Goal: Task Accomplishment & Management: Manage account settings

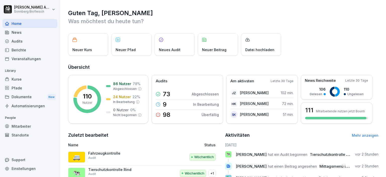
click at [19, 50] on div "Berichte" at bounding box center [30, 49] width 55 height 9
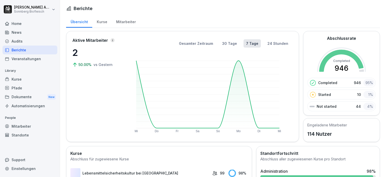
click at [21, 41] on div "Audits" at bounding box center [30, 41] width 55 height 9
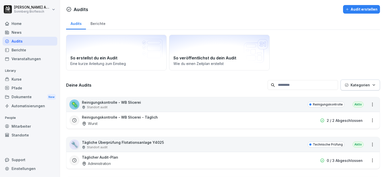
click at [310, 86] on input at bounding box center [303, 85] width 70 height 10
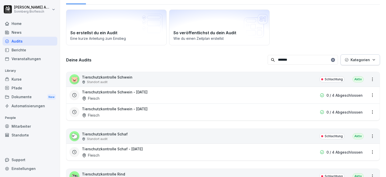
scroll to position [75, 0]
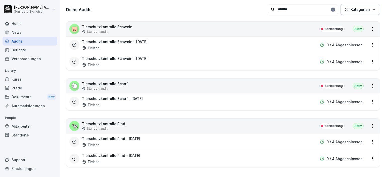
type input "*******"
click at [162, 142] on div "Tierschutzkontrolle Rind - Dienstag Fleisch" at bounding box center [191, 142] width 218 height 12
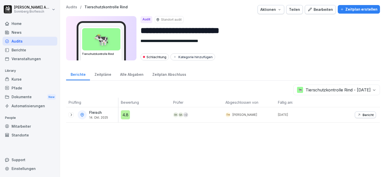
click at [76, 113] on div "Fleisch 14. Okt. 2025" at bounding box center [94, 114] width 50 height 9
click at [72, 116] on icon at bounding box center [71, 115] width 4 height 4
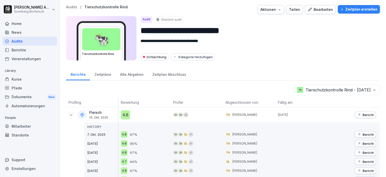
click at [363, 113] on p "Bericht" at bounding box center [368, 115] width 11 height 4
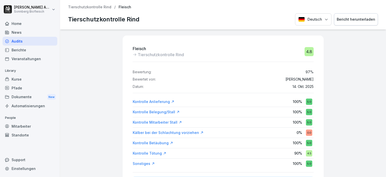
click at [153, 141] on div "Kontrolle Betäubung" at bounding box center [153, 142] width 40 height 5
click at [27, 40] on div "Audits" at bounding box center [30, 41] width 55 height 9
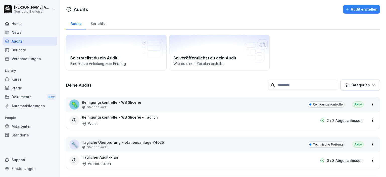
click at [304, 86] on input at bounding box center [303, 85] width 70 height 10
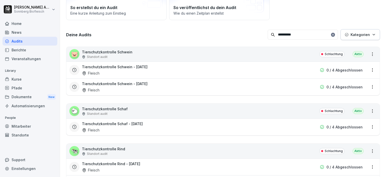
scroll to position [80, 0]
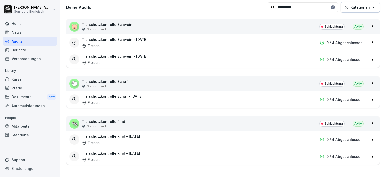
type input "**********"
click at [370, 121] on html "**********" at bounding box center [193, 88] width 386 height 177
click at [109, 121] on html "**********" at bounding box center [193, 88] width 386 height 177
click at [89, 119] on p "Tierschutzkontrolle Rind" at bounding box center [103, 121] width 43 height 5
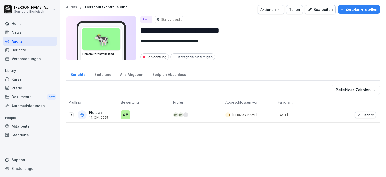
click at [318, 12] on div "Bearbeiten" at bounding box center [320, 10] width 25 height 6
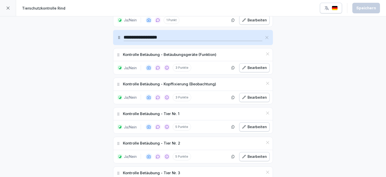
scroll to position [578, 0]
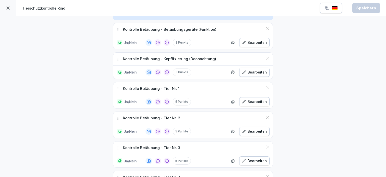
click at [130, 86] on p "Kontrolle Betäubung - Tier Nr. 1" at bounding box center [151, 89] width 57 height 6
click at [118, 87] on icon at bounding box center [118, 89] width 4 height 4
click at [343, 87] on div "**********" at bounding box center [193, 54] width 386 height 1233
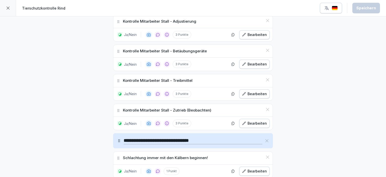
scroll to position [276, 0]
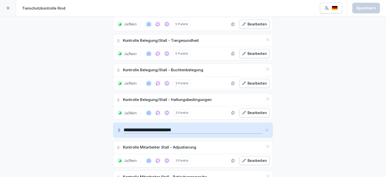
click at [7, 8] on icon at bounding box center [8, 8] width 4 height 4
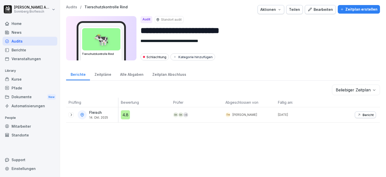
click at [34, 23] on div "Home" at bounding box center [30, 23] width 55 height 9
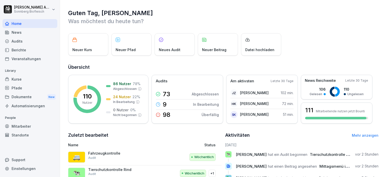
click at [23, 86] on div "Pfade" at bounding box center [30, 87] width 55 height 9
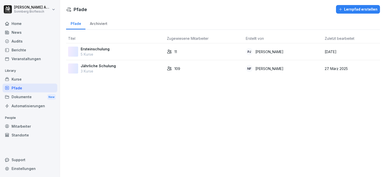
click at [27, 79] on div "Kurse" at bounding box center [30, 79] width 55 height 9
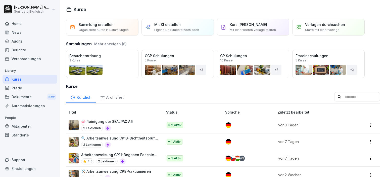
click at [21, 88] on div "Pfade" at bounding box center [30, 87] width 55 height 9
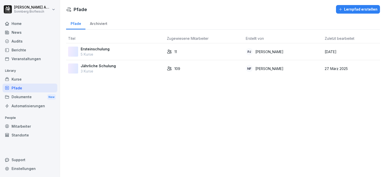
click at [22, 82] on div "Kurse" at bounding box center [30, 79] width 55 height 9
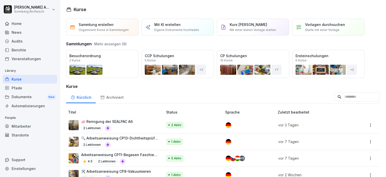
click at [335, 97] on input at bounding box center [357, 97] width 46 height 10
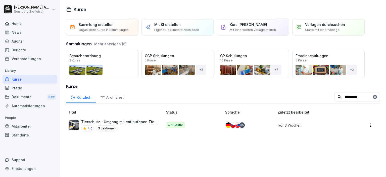
drag, startPoint x: 350, startPoint y: 95, endPoint x: 314, endPoint y: 97, distance: 36.0
click at [314, 97] on div "**********" at bounding box center [223, 96] width 314 height 13
click at [22, 78] on div "Kurse" at bounding box center [30, 79] width 55 height 9
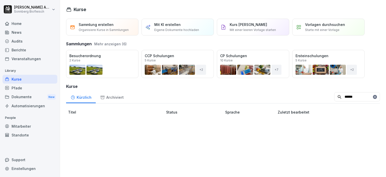
type input "******"
click at [26, 96] on div "Dokumente New" at bounding box center [30, 96] width 55 height 9
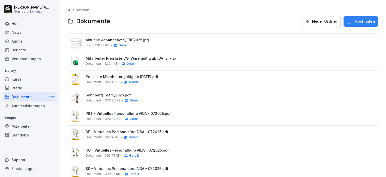
click at [23, 88] on div "Pfade" at bounding box center [30, 87] width 55 height 9
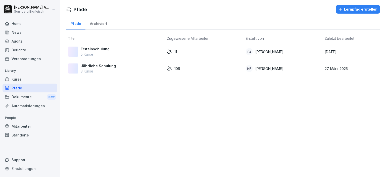
click at [107, 68] on p "Jährliche Schulung" at bounding box center [98, 65] width 35 height 5
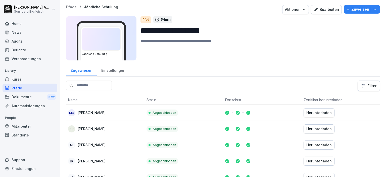
click at [323, 10] on div "Bearbeiten" at bounding box center [326, 10] width 25 height 6
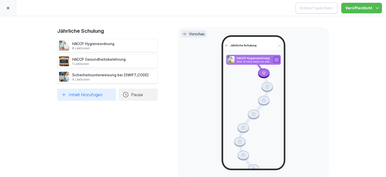
click at [4, 7] on div at bounding box center [8, 8] width 16 height 16
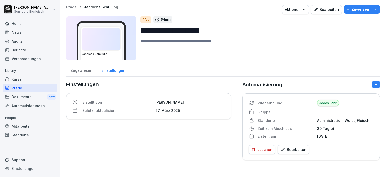
click at [20, 97] on div "Dokumente New" at bounding box center [30, 96] width 55 height 9
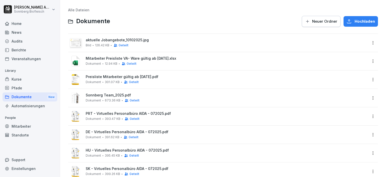
click at [25, 87] on div "Pfade" at bounding box center [30, 87] width 55 height 9
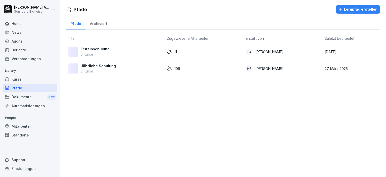
click at [25, 50] on div "Berichte" at bounding box center [30, 49] width 55 height 9
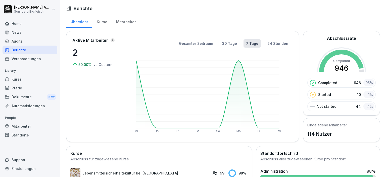
click at [26, 42] on div "Audits" at bounding box center [30, 41] width 55 height 9
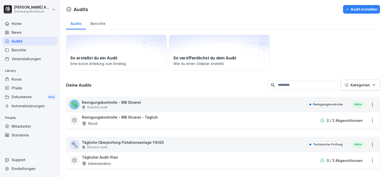
click at [303, 80] on div at bounding box center [303, 85] width 70 height 10
click at [303, 84] on input at bounding box center [303, 85] width 70 height 10
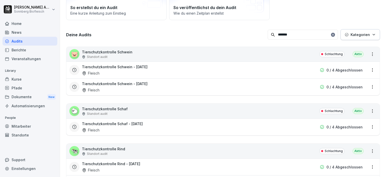
scroll to position [80, 0]
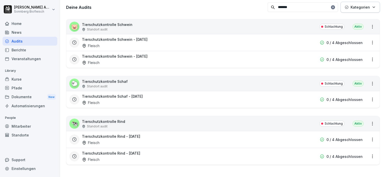
type input "*******"
click at [135, 40] on div "Tierschutzkontrolle Schwein - [DATE] Fleisch" at bounding box center [191, 43] width 218 height 12
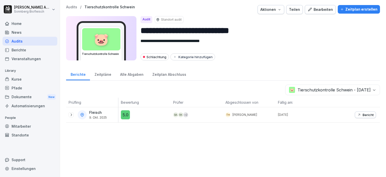
click at [69, 115] on icon at bounding box center [71, 115] width 4 height 4
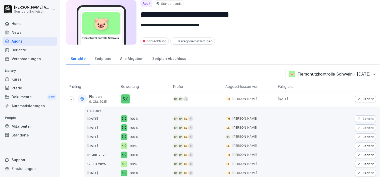
scroll to position [141, 0]
